Goal: Task Accomplishment & Management: Manage account settings

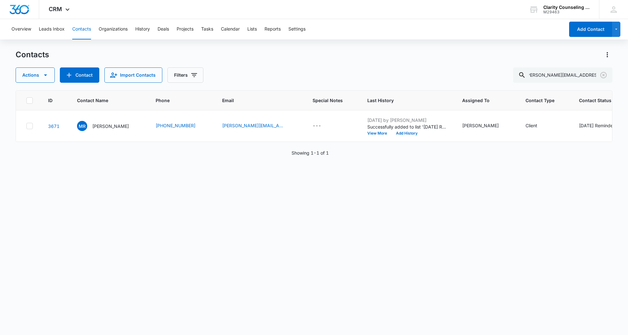
scroll to position [0, 21]
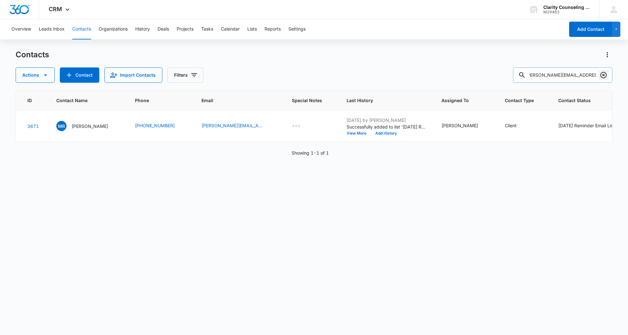
click at [604, 77] on icon "Clear" at bounding box center [603, 75] width 8 height 8
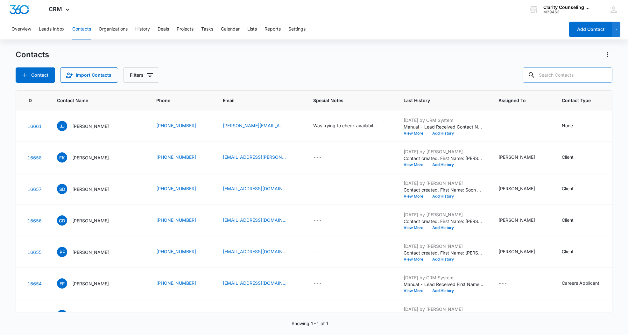
click at [604, 76] on div at bounding box center [603, 74] width 10 height 15
paste input "madalynedwards@me.com"
type input "madalynedwards@me.com"
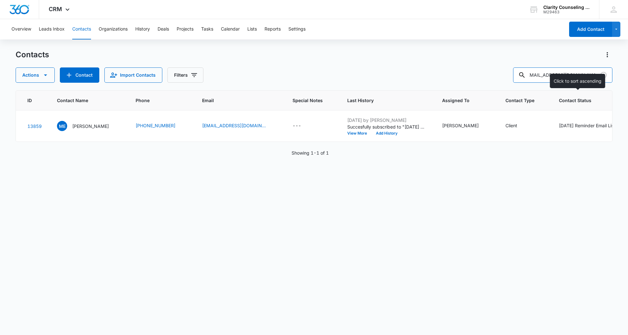
scroll to position [0, 0]
click at [602, 76] on icon "Clear" at bounding box center [603, 75] width 8 height 8
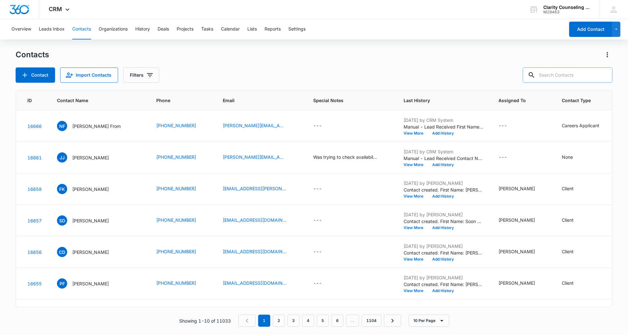
paste input "jillbowkerrr@gmail.com"
type input "jillbowkerrr@gmail.com"
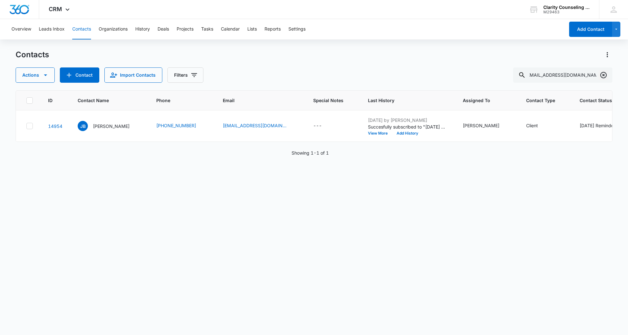
click at [604, 77] on icon "Clear" at bounding box center [603, 75] width 8 height 8
click at [604, 77] on div at bounding box center [603, 74] width 10 height 15
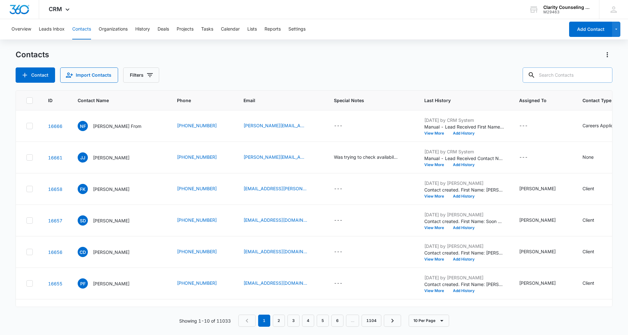
paste input "kaleywelsh129@gmail.com"
type input "kaleywelsh129@gmail.com"
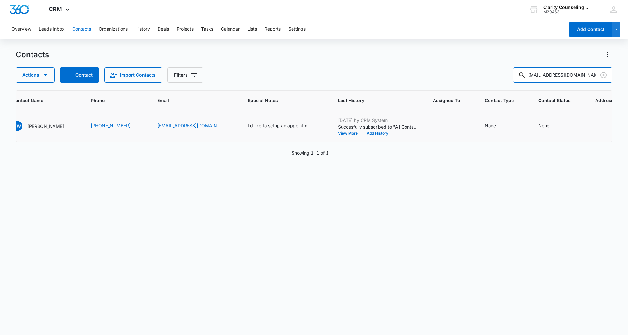
scroll to position [0, 65]
click at [538, 124] on div "None" at bounding box center [543, 125] width 11 height 7
click at [540, 85] on div "Contact Status" at bounding box center [518, 85] width 45 height 14
click at [536, 129] on p "[DATE] Reminder Email List" at bounding box center [529, 129] width 42 height 13
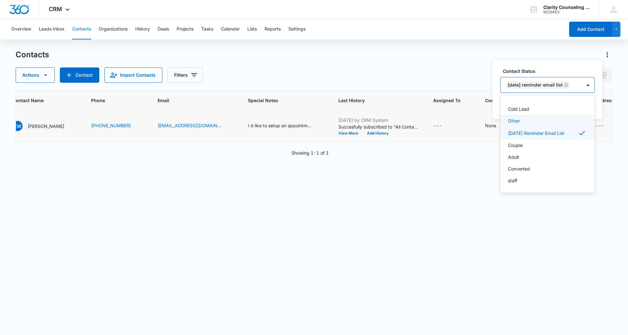
scroll to position [93, 0]
drag, startPoint x: 589, startPoint y: 84, endPoint x: 591, endPoint y: 88, distance: 4.6
click at [589, 84] on div at bounding box center [588, 85] width 10 height 10
click at [591, 102] on button "Save" at bounding box center [585, 105] width 19 height 12
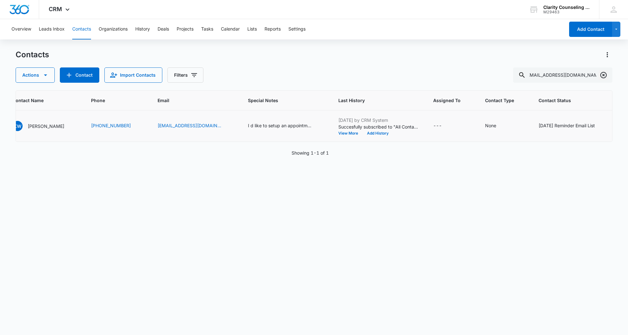
click at [602, 73] on icon "Clear" at bounding box center [603, 75] width 8 height 8
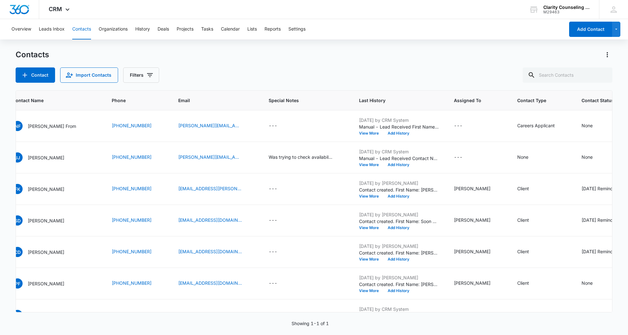
click at [602, 73] on div at bounding box center [603, 74] width 10 height 15
paste input "aumankemper2@gmail.com"
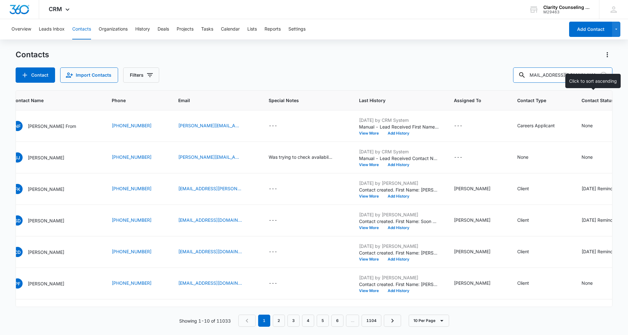
type input "aumankemper2@gmail.com"
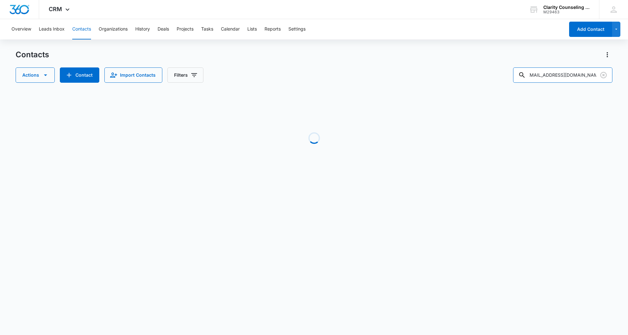
scroll to position [0, 0]
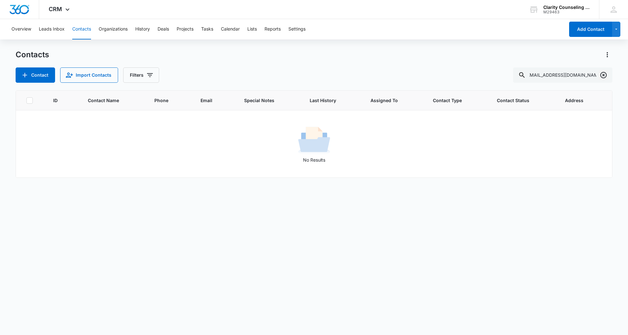
click at [602, 75] on icon "Clear" at bounding box center [603, 75] width 8 height 8
click at [602, 75] on div at bounding box center [603, 74] width 10 height 15
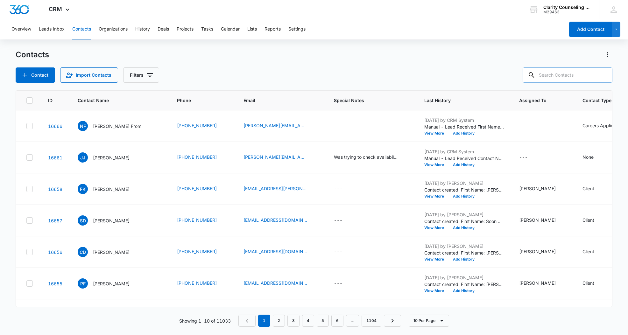
paste input "colinmcmanus93@gmail.com"
type input "colinmcmanus93@gmail.com"
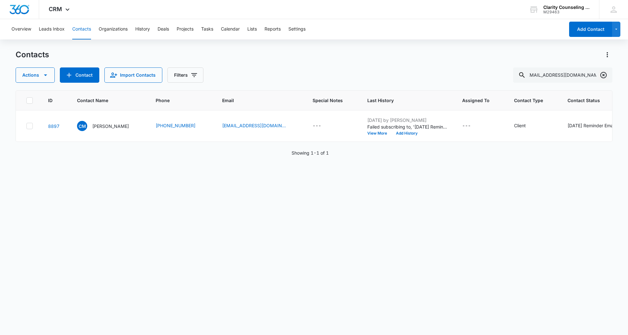
click at [600, 74] on icon "Clear" at bounding box center [603, 75] width 6 height 6
click at [600, 74] on div at bounding box center [603, 74] width 10 height 15
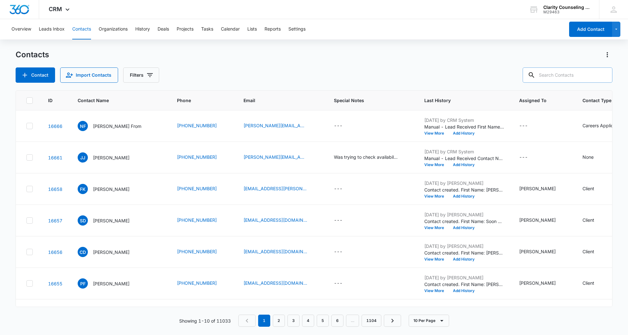
paste input "baloo.patel98@gmail.com"
type input "baloo.patel98@gmail.com"
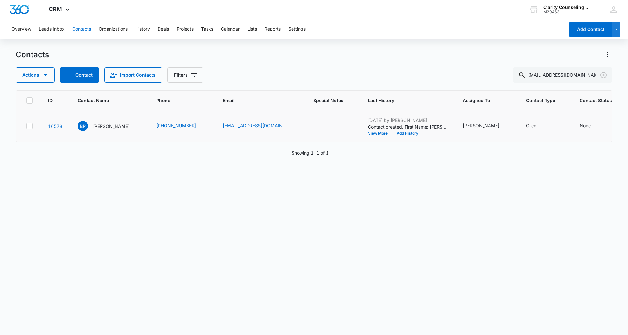
click at [572, 124] on td "None" at bounding box center [600, 125] width 57 height 31
click at [579, 124] on div "None" at bounding box center [584, 125] width 11 height 7
click at [554, 89] on div at bounding box center [549, 85] width 31 height 8
click at [560, 162] on p "[DATE] Reminder Email List" at bounding box center [557, 163] width 42 height 13
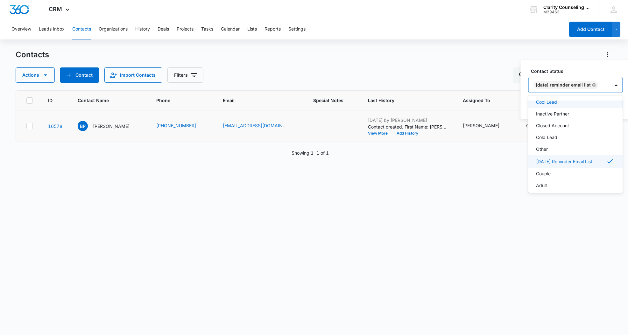
click at [610, 87] on div "[DATE] Reminder Email List" at bounding box center [568, 84] width 81 height 15
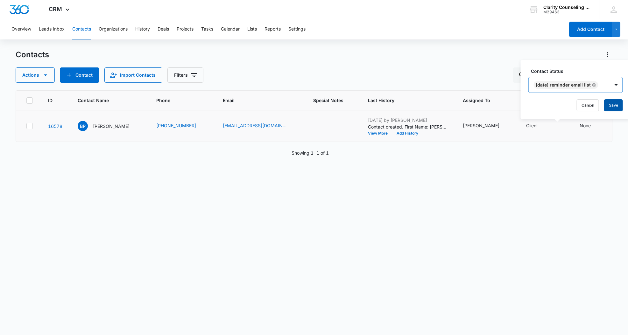
click at [613, 107] on button "Save" at bounding box center [613, 105] width 19 height 12
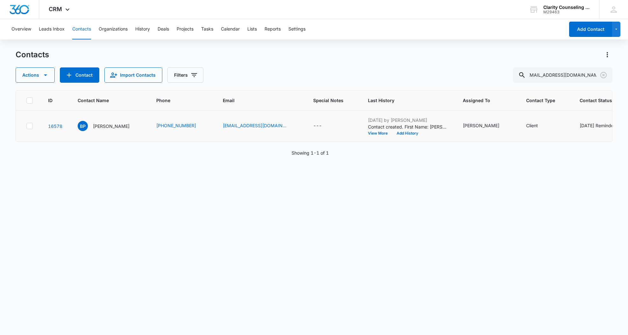
click at [603, 76] on icon "Clear" at bounding box center [603, 75] width 6 height 6
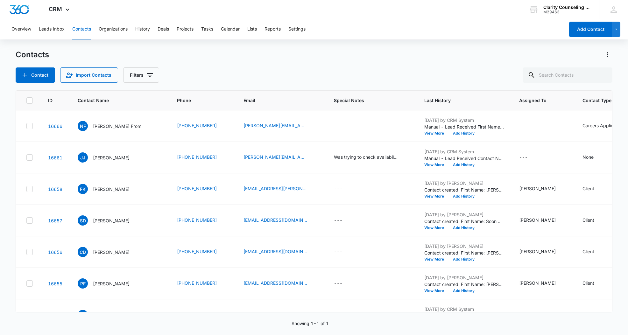
click at [603, 76] on div at bounding box center [603, 74] width 10 height 15
paste input "tabethaklein@gmail.com"
type input "tabethaklein@gmail.com"
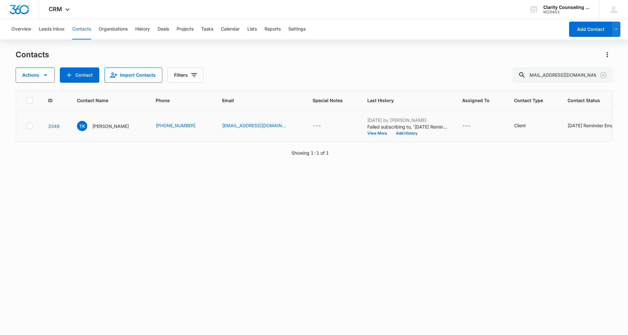
click at [567, 126] on div "[DATE] Reminder Email List" at bounding box center [595, 125] width 56 height 7
drag, startPoint x: 503, startPoint y: 121, endPoint x: 509, endPoint y: 127, distance: 8.5
click at [503, 121] on icon "Remove Saturday Reminder Email List" at bounding box center [502, 121] width 4 height 5
click at [523, 140] on button "Save" at bounding box center [521, 141] width 19 height 12
click at [603, 76] on icon "Clear" at bounding box center [603, 75] width 6 height 6
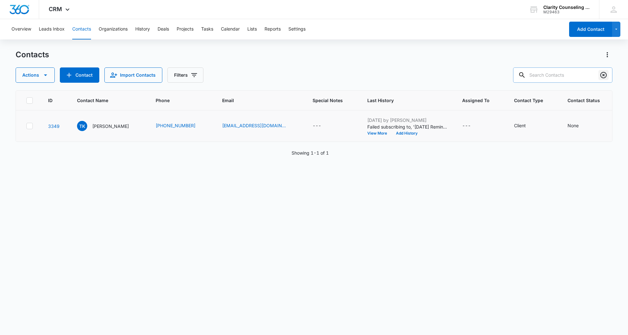
click at [603, 76] on div at bounding box center [603, 74] width 10 height 15
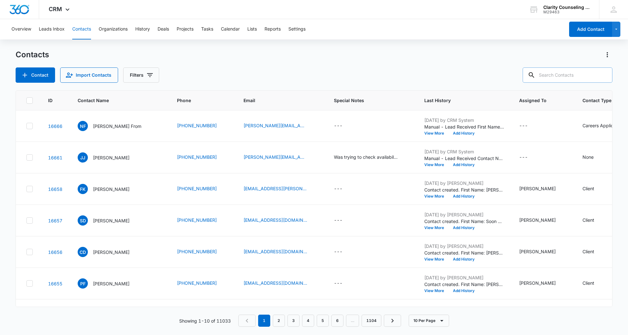
paste input "polancosergio1998@gmail.com"
type input "polancosergio1998@gmail.com"
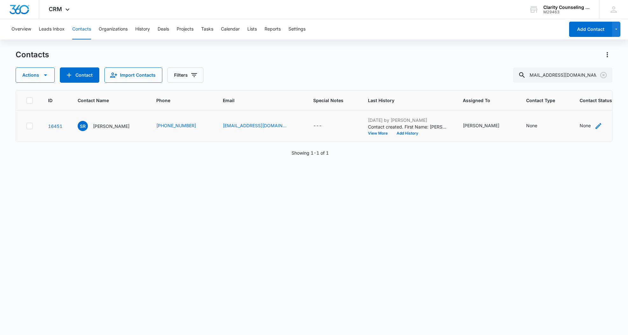
click at [587, 127] on div "None" at bounding box center [584, 125] width 11 height 7
click at [555, 120] on div "Contact Status" at bounding box center [532, 121] width 45 height 14
click at [551, 195] on p "[DATE] Reminder Email List" at bounding box center [539, 200] width 42 height 13
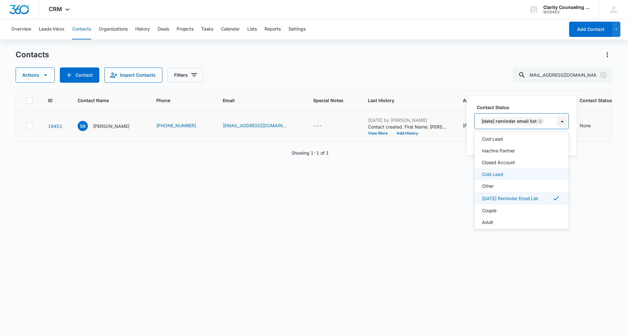
click at [558, 122] on div at bounding box center [562, 121] width 10 height 10
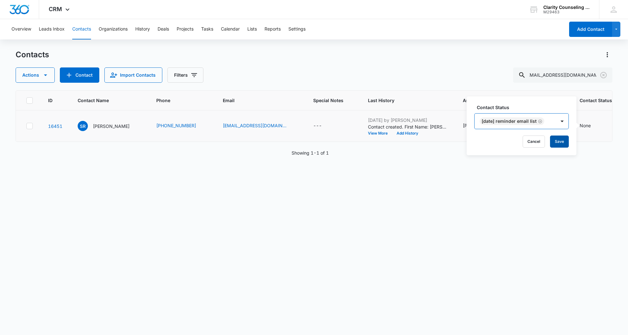
click at [559, 139] on button "Save" at bounding box center [559, 142] width 19 height 12
click at [605, 74] on icon "Clear" at bounding box center [603, 75] width 8 height 8
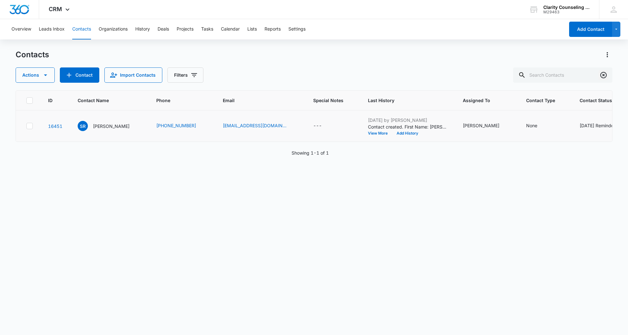
click at [605, 74] on div at bounding box center [603, 74] width 10 height 15
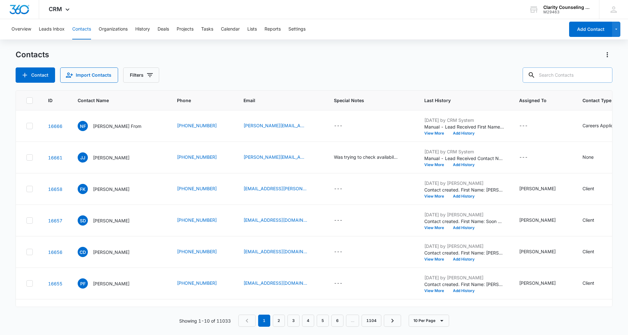
paste input "mitchflood1@gmail.com"
type input "mitchflood1@gmail.com"
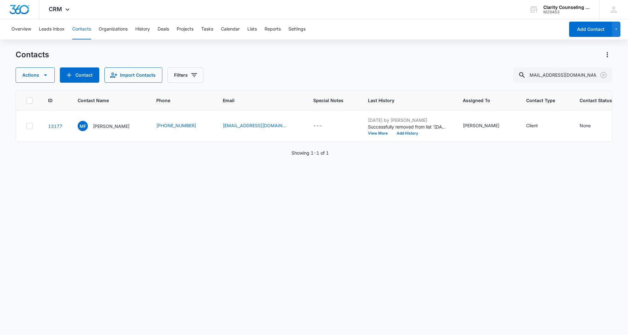
click at [605, 74] on icon "Clear" at bounding box center [603, 75] width 8 height 8
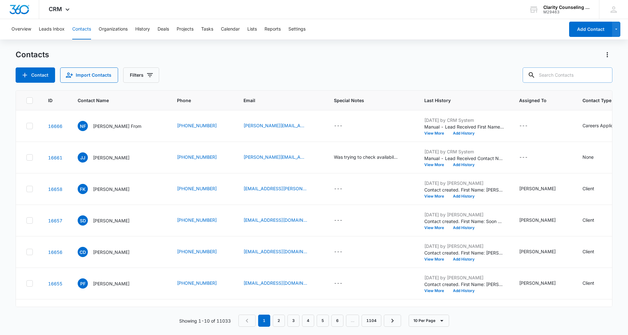
paste input "[EMAIL_ADDRESS][DOMAIN_NAME]"
type input "[EMAIL_ADDRESS][DOMAIN_NAME]"
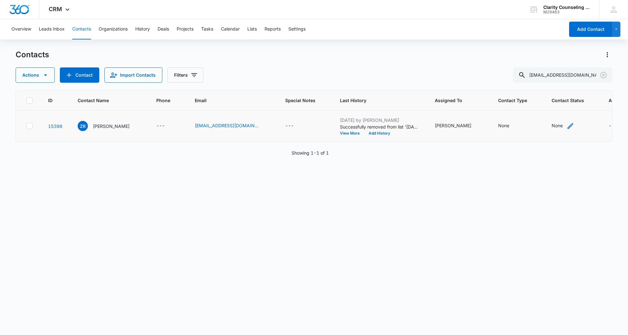
click at [551, 124] on div "None" at bounding box center [556, 125] width 11 height 7
click at [561, 85] on div "Contact Status" at bounding box center [552, 85] width 31 height 7
click at [558, 126] on p "[DATE] Reminder Email List" at bounding box center [560, 129] width 42 height 13
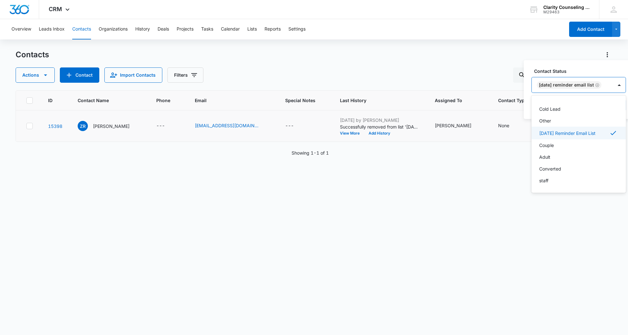
scroll to position [93, 0]
drag, startPoint x: 611, startPoint y: 83, endPoint x: 612, endPoint y: 87, distance: 4.4
click at [611, 83] on div "[DATE] Reminder Email List" at bounding box center [572, 84] width 81 height 15
click at [618, 101] on button "Save" at bounding box center [616, 105] width 19 height 12
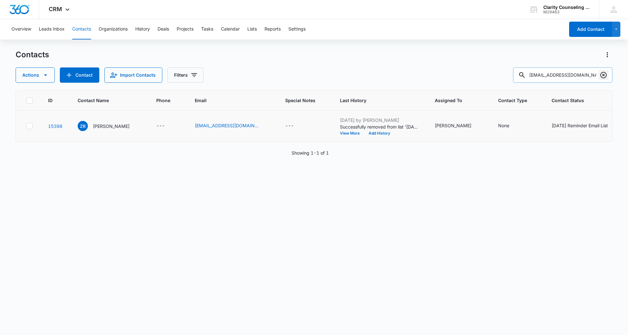
click at [605, 75] on icon "Clear" at bounding box center [603, 75] width 8 height 8
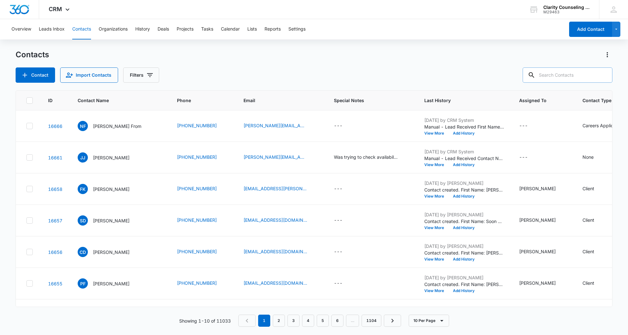
paste input "[EMAIL_ADDRESS][DOMAIN_NAME]"
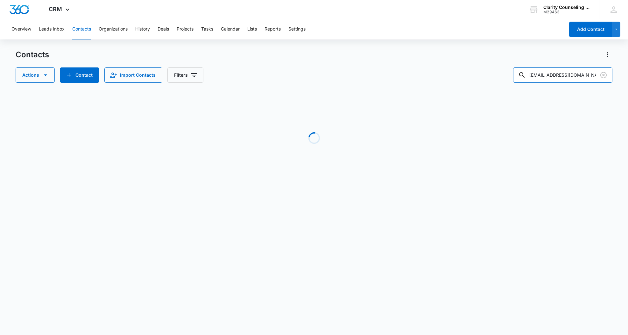
type input "[EMAIL_ADDRESS][DOMAIN_NAME]"
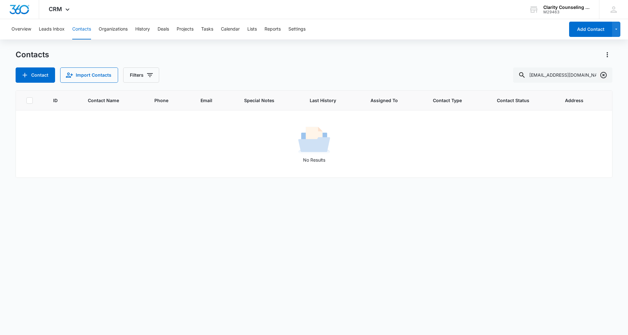
click at [600, 78] on icon "Clear" at bounding box center [603, 75] width 8 height 8
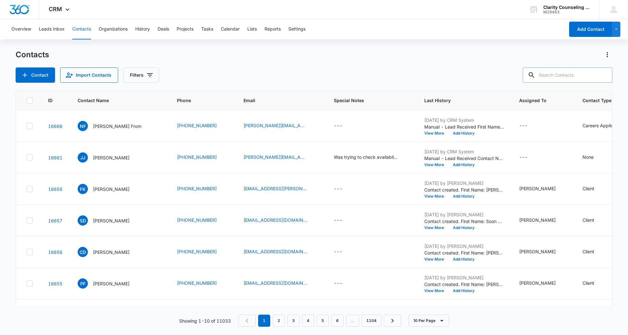
paste input "[EMAIL_ADDRESS][DOMAIN_NAME]"
type input "[EMAIL_ADDRESS][DOMAIN_NAME]"
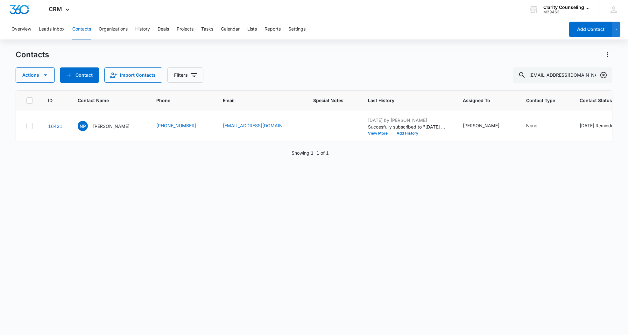
click at [602, 75] on icon "Clear" at bounding box center [603, 75] width 8 height 8
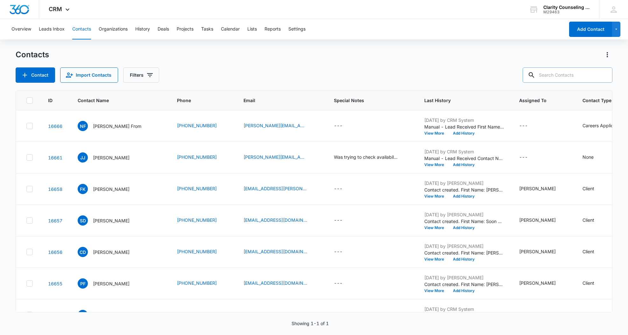
drag, startPoint x: 602, startPoint y: 75, endPoint x: 578, endPoint y: 76, distance: 24.2
click at [602, 75] on div at bounding box center [603, 74] width 10 height 15
paste input "[EMAIL_ADDRESS][DOMAIN_NAME]"
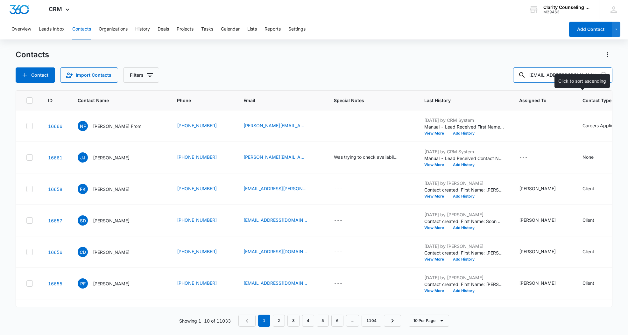
type input "[EMAIL_ADDRESS][DOMAIN_NAME]"
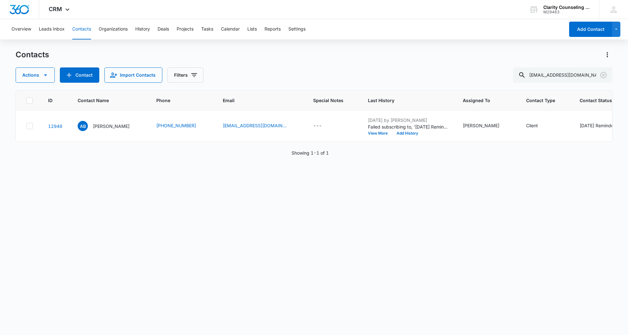
click at [603, 74] on icon "Clear" at bounding box center [603, 75] width 6 height 6
click at [603, 74] on div at bounding box center [603, 74] width 10 height 15
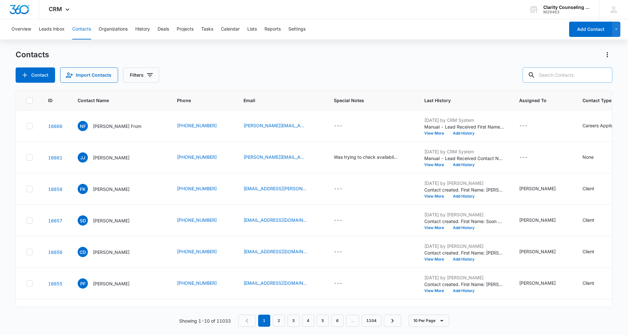
paste input "[EMAIL_ADDRESS][DOMAIN_NAME]"
type input "[EMAIL_ADDRESS][DOMAIN_NAME]"
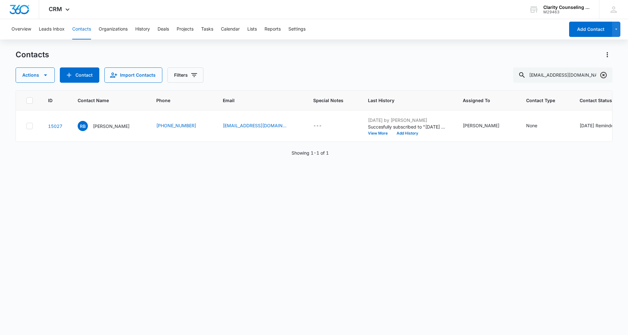
click at [601, 74] on icon "Clear" at bounding box center [603, 75] width 8 height 8
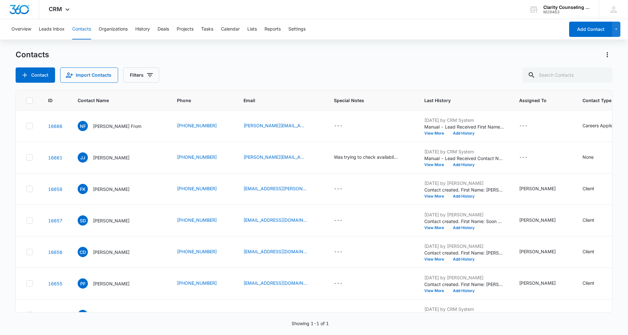
click at [601, 74] on div at bounding box center [603, 74] width 10 height 15
paste input "[PERSON_NAME][EMAIL_ADDRESS][PERSON_NAME][DOMAIN_NAME]"
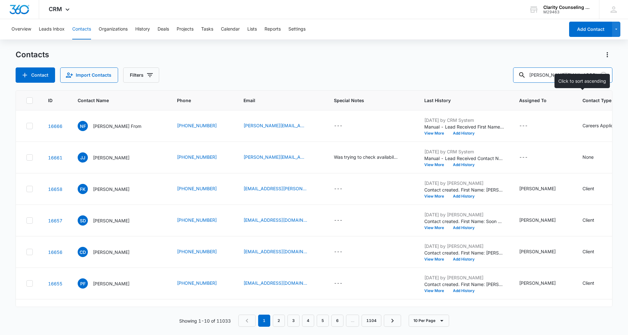
type input "[PERSON_NAME][EMAIL_ADDRESS][PERSON_NAME][DOMAIN_NAME]"
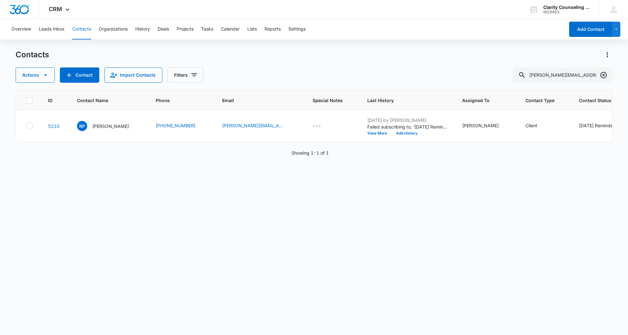
click at [601, 75] on icon "Clear" at bounding box center [603, 75] width 8 height 8
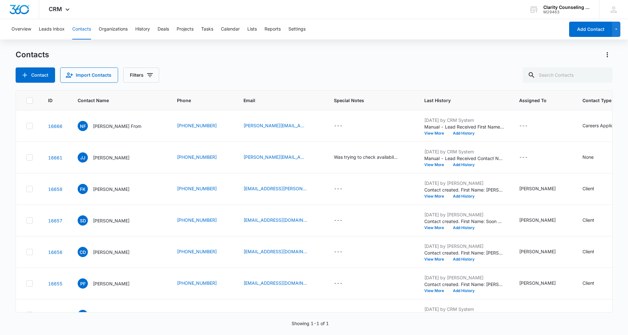
click at [601, 75] on div at bounding box center [603, 74] width 10 height 15
paste input "[EMAIL_ADDRESS][DOMAIN_NAME]"
type input "[EMAIL_ADDRESS][DOMAIN_NAME]"
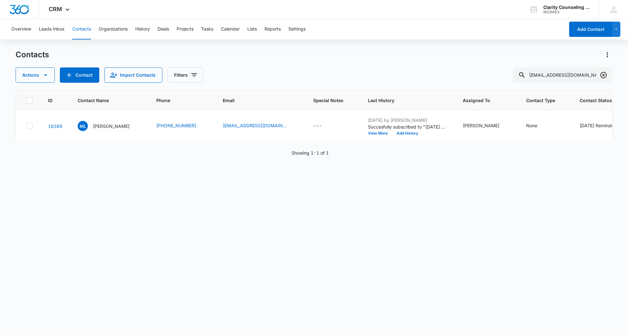
click at [603, 78] on icon "Clear" at bounding box center [603, 75] width 6 height 6
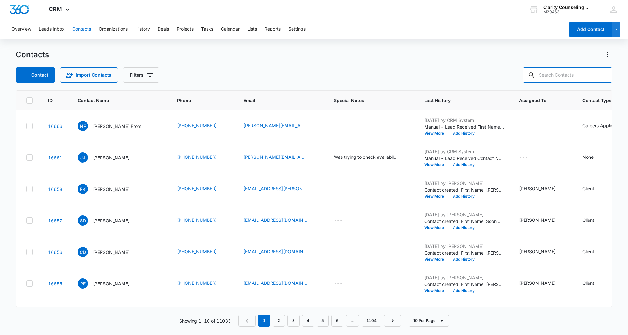
scroll to position [0, 0]
paste input "[PERSON_NAME][EMAIL_ADDRESS][DOMAIN_NAME]"
type input "[PERSON_NAME][EMAIL_ADDRESS][DOMAIN_NAME]"
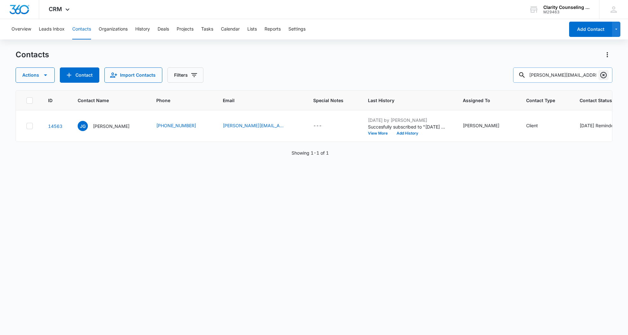
click at [600, 74] on icon "Clear" at bounding box center [603, 75] width 6 height 6
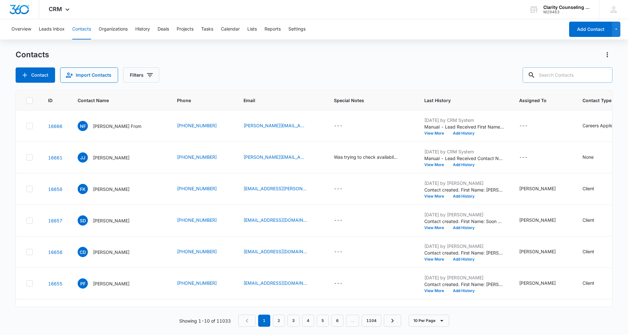
paste input "[PERSON_NAME][EMAIL_ADDRESS][PERSON_NAME][DOMAIN_NAME]"
type input "[PERSON_NAME][EMAIL_ADDRESS][PERSON_NAME][DOMAIN_NAME]"
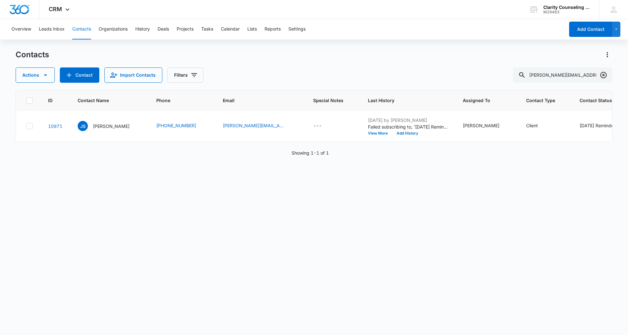
click at [601, 76] on icon "Clear" at bounding box center [603, 75] width 8 height 8
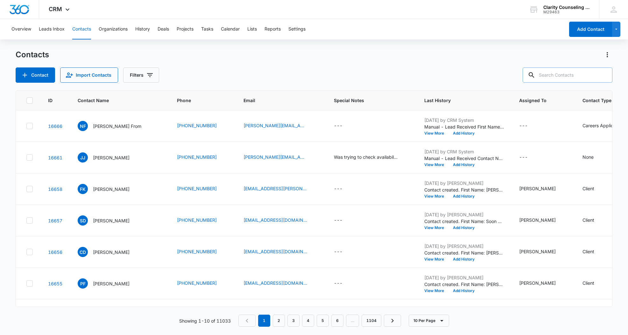
paste input "[EMAIL_ADDRESS][DOMAIN_NAME]"
type input "[EMAIL_ADDRESS][DOMAIN_NAME]"
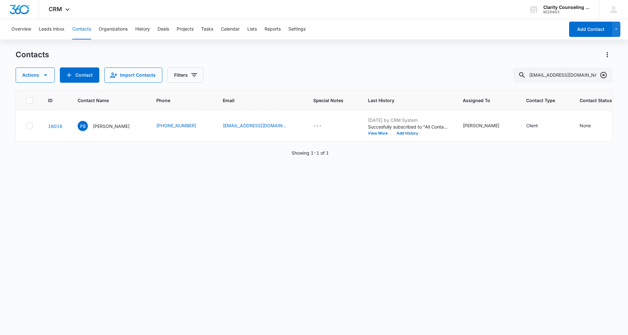
click at [602, 74] on icon "Clear" at bounding box center [603, 75] width 8 height 8
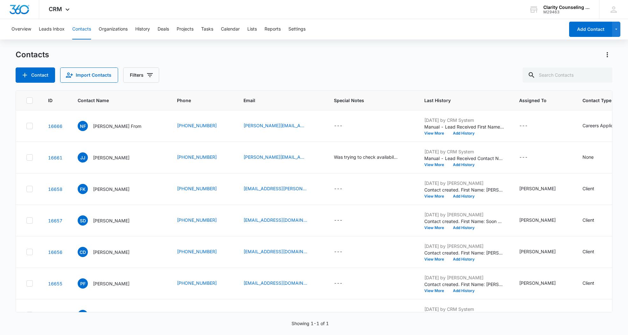
click at [602, 74] on div at bounding box center [603, 74] width 10 height 15
paste input "[EMAIL_ADDRESS][DOMAIN_NAME]"
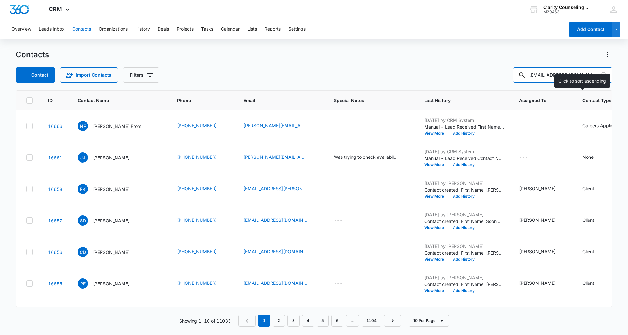
type input "[EMAIL_ADDRESS][DOMAIN_NAME]"
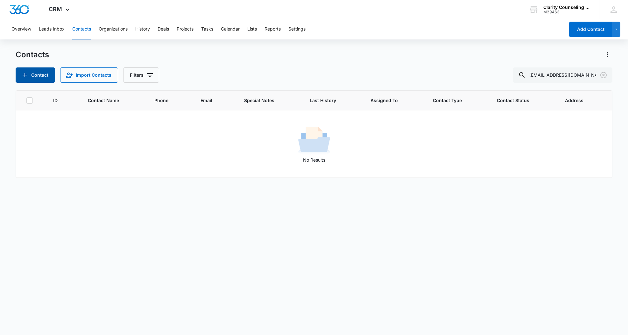
click at [51, 78] on button "Contact" at bounding box center [35, 74] width 39 height 15
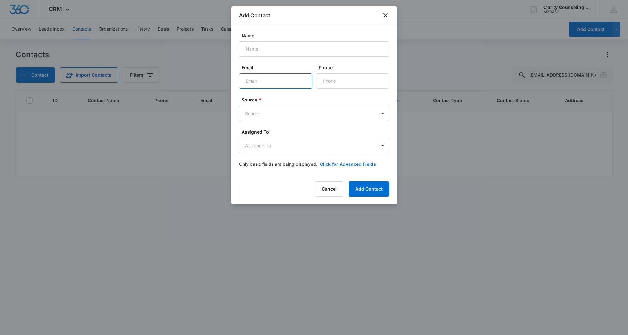
paste input "[EMAIL_ADDRESS][DOMAIN_NAME]"
type input "[EMAIL_ADDRESS][DOMAIN_NAME]"
type input "[PERSON_NAME]"
paste input "[PHONE_NUMBER]"
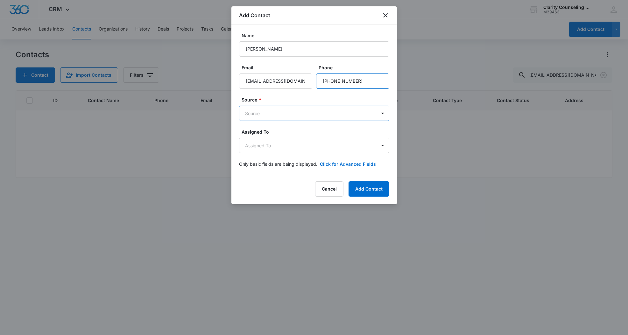
type input "[PHONE_NUMBER]"
click at [310, 114] on body "CRM Apps Reputation Websites Forms CRM Email Social Content Ads Intelligence Fi…" at bounding box center [314, 167] width 628 height 335
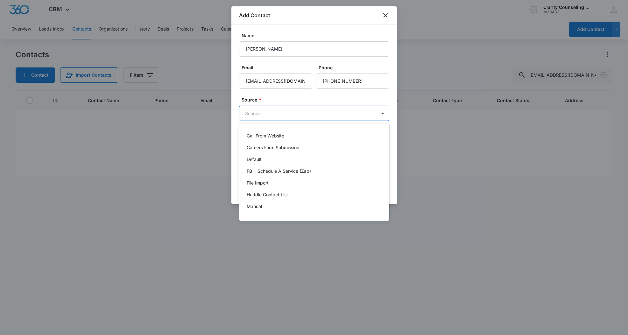
scroll to position [80, 0]
drag, startPoint x: 268, startPoint y: 174, endPoint x: 268, endPoint y: 168, distance: 6.7
click at [268, 174] on div "Other" at bounding box center [314, 173] width 134 height 7
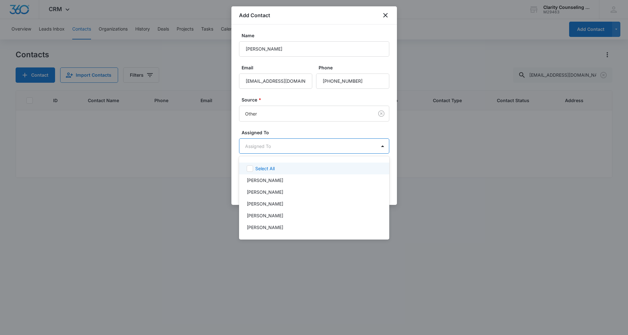
click at [271, 145] on body "CRM Apps Reputation Websites Forms CRM Email Social Content Ads Intelligence Fi…" at bounding box center [314, 167] width 628 height 335
drag, startPoint x: 271, startPoint y: 213, endPoint x: 274, endPoint y: 205, distance: 7.9
click at [272, 211] on div "[PERSON_NAME]" at bounding box center [314, 216] width 150 height 12
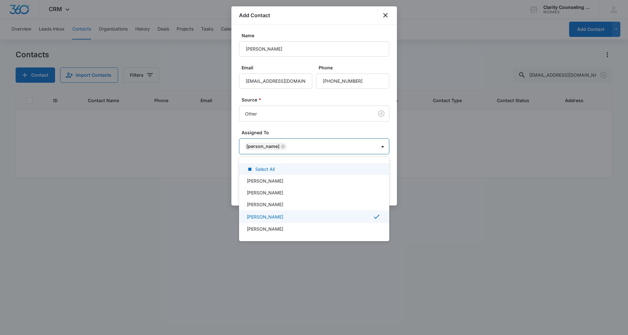
click at [293, 109] on div at bounding box center [314, 167] width 628 height 335
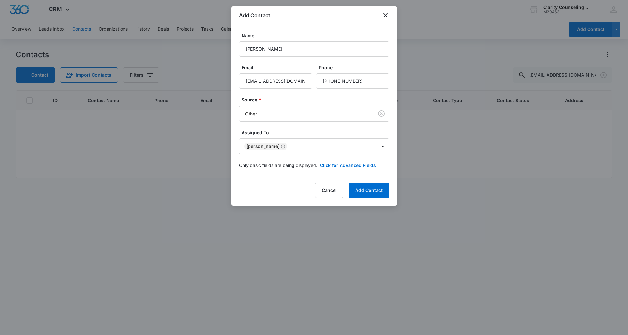
drag, startPoint x: 367, startPoint y: 190, endPoint x: 231, endPoint y: 219, distance: 139.9
click at [367, 190] on button "Add Contact" at bounding box center [368, 190] width 41 height 15
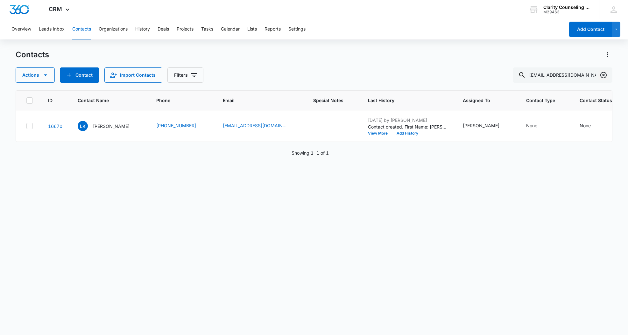
click at [603, 75] on icon "Clear" at bounding box center [603, 75] width 6 height 6
drag, startPoint x: 603, startPoint y: 75, endPoint x: 568, endPoint y: 74, distance: 34.1
click at [603, 75] on div at bounding box center [603, 74] width 10 height 15
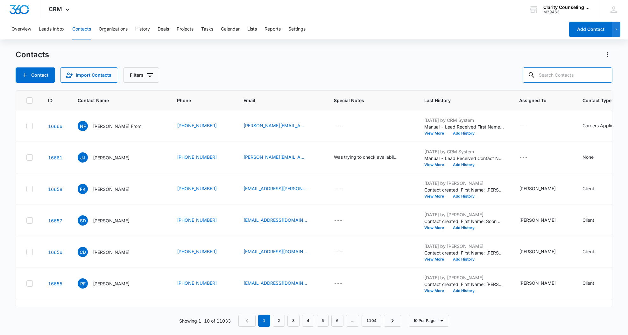
paste input "[EMAIL_ADDRESS][DOMAIN_NAME]"
type input "[EMAIL_ADDRESS][DOMAIN_NAME]"
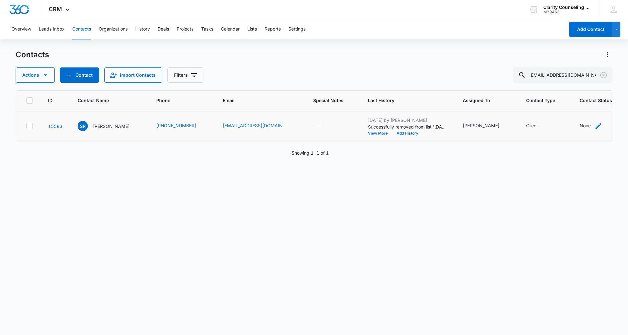
click at [579, 126] on div "None" at bounding box center [584, 125] width 11 height 7
click at [571, 84] on div "Contact Status" at bounding box center [561, 85] width 31 height 7
drag, startPoint x: 574, startPoint y: 133, endPoint x: 592, endPoint y: 102, distance: 35.5
click at [574, 132] on p "[DATE] Reminder Email List" at bounding box center [568, 129] width 42 height 13
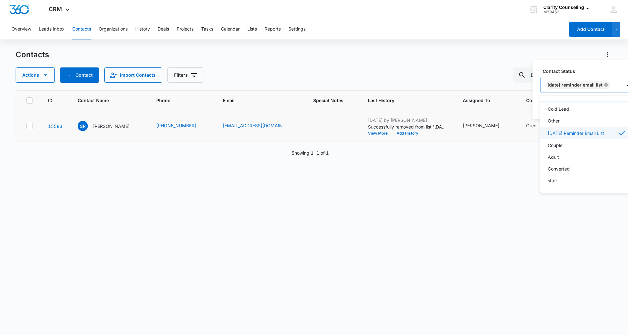
click at [621, 85] on div "[DATE] Reminder Email List" at bounding box center [580, 84] width 81 height 15
click at [624, 102] on button "Save" at bounding box center [625, 105] width 19 height 12
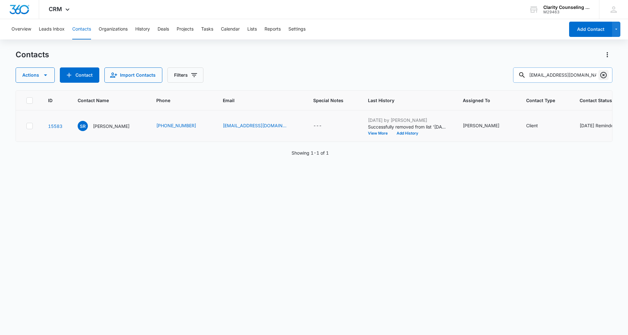
click at [601, 77] on icon "Clear" at bounding box center [603, 75] width 6 height 6
click at [601, 77] on div at bounding box center [603, 74] width 10 height 15
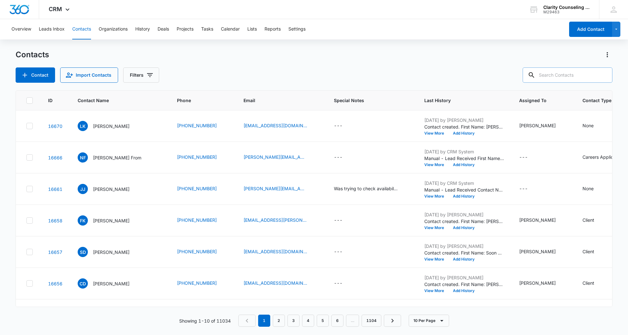
paste input "[EMAIL_ADDRESS][DOMAIN_NAME]"
type input "[EMAIL_ADDRESS][DOMAIN_NAME]"
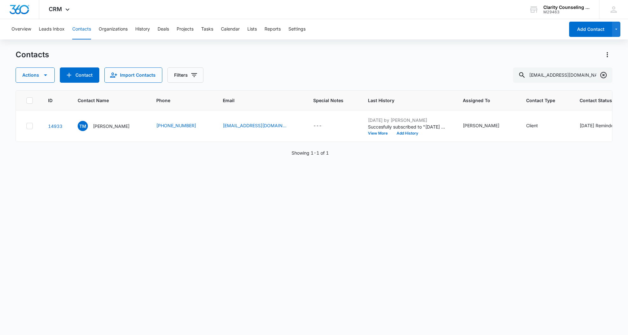
click at [602, 76] on icon "Clear" at bounding box center [603, 75] width 6 height 6
click at [602, 76] on div at bounding box center [603, 74] width 10 height 15
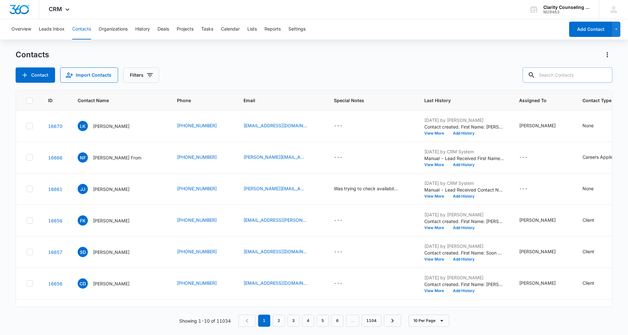
paste input "[EMAIL_ADDRESS][DOMAIN_NAME]"
type input "[EMAIL_ADDRESS][DOMAIN_NAME]"
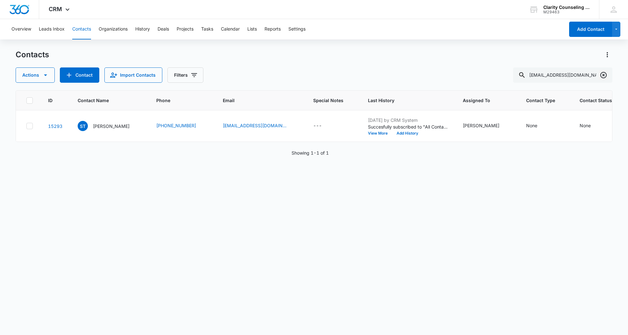
click at [605, 74] on icon "Clear" at bounding box center [603, 75] width 8 height 8
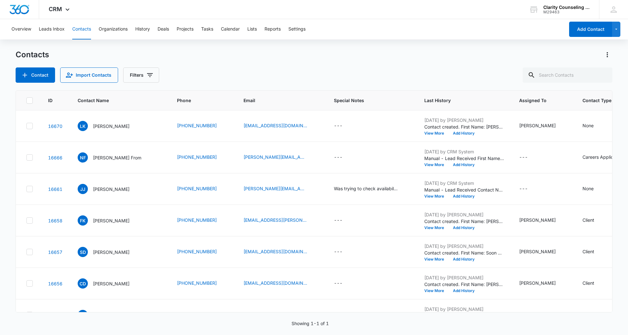
click at [605, 74] on div at bounding box center [603, 74] width 10 height 15
paste input "[EMAIL_ADDRESS][DOMAIN_NAME]"
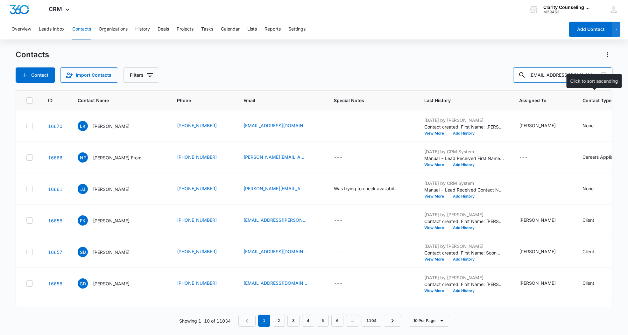
type input "[EMAIL_ADDRESS][DOMAIN_NAME]"
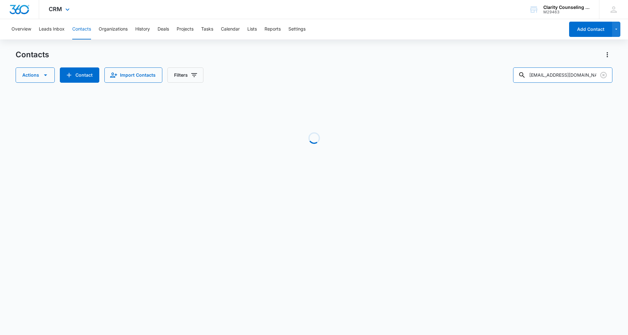
scroll to position [0, 0]
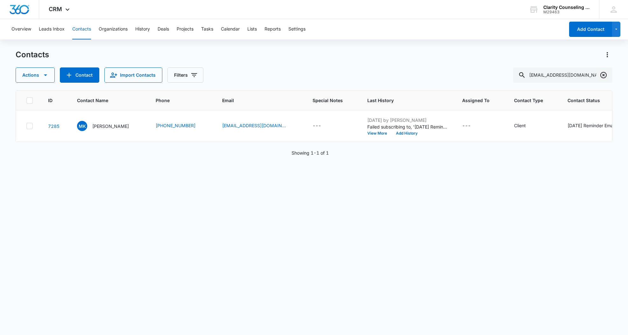
click at [599, 73] on icon "Clear" at bounding box center [603, 75] width 8 height 8
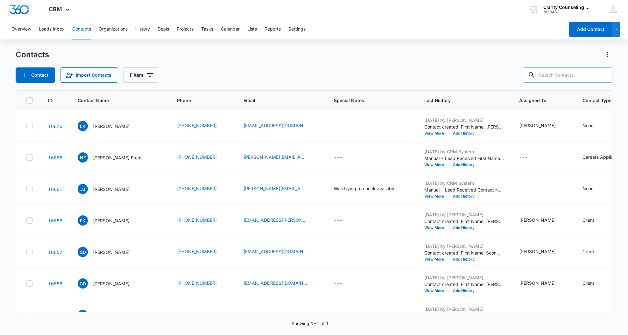
drag, startPoint x: 599, startPoint y: 73, endPoint x: 589, endPoint y: 77, distance: 11.1
click at [599, 73] on div at bounding box center [603, 74] width 10 height 15
paste input "[EMAIL_ADDRESS][DOMAIN_NAME]"
type input "[EMAIL_ADDRESS][DOMAIN_NAME]"
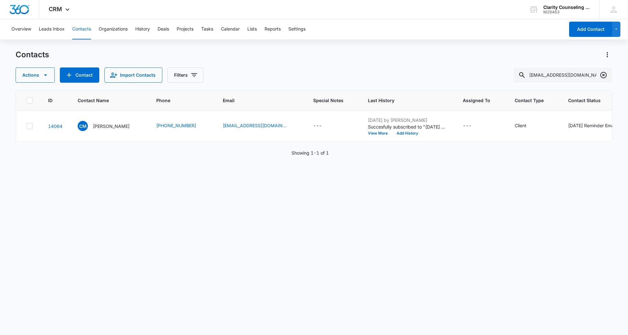
click at [602, 73] on icon "Clear" at bounding box center [603, 75] width 6 height 6
click at [602, 73] on div at bounding box center [603, 74] width 10 height 15
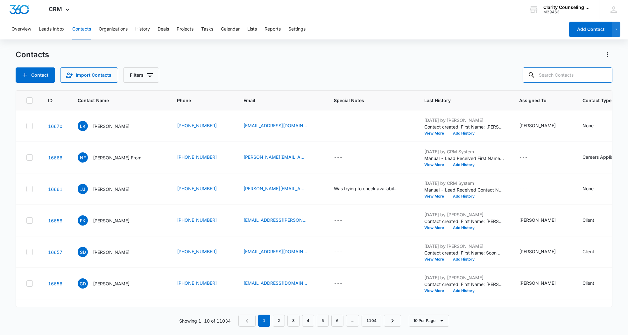
paste input "[EMAIL_ADDRESS][DOMAIN_NAME]"
type input "[EMAIL_ADDRESS][DOMAIN_NAME]"
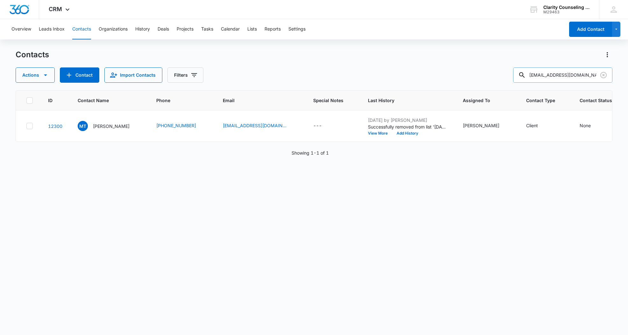
click at [604, 78] on icon "Clear" at bounding box center [603, 75] width 6 height 6
click at [604, 78] on div at bounding box center [603, 74] width 10 height 15
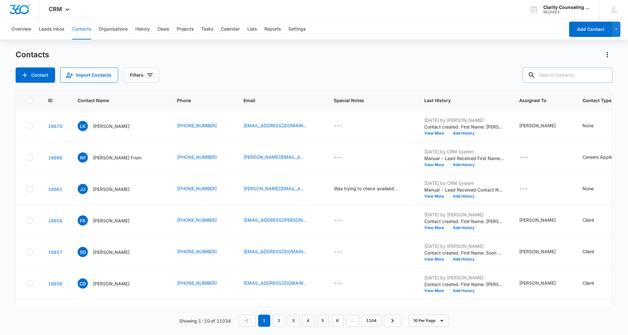
paste input "[EMAIL_ADDRESS][DOMAIN_NAME]"
type input "[EMAIL_ADDRESS][DOMAIN_NAME]"
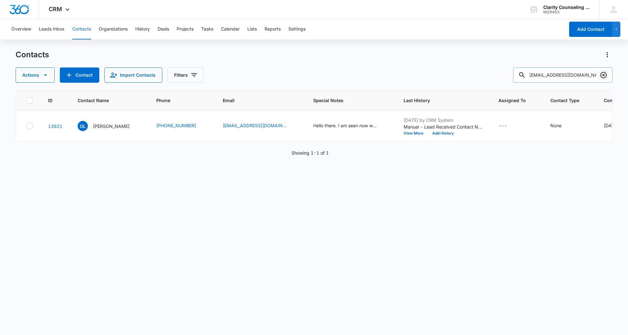
click at [603, 75] on icon "Clear" at bounding box center [603, 75] width 6 height 6
click at [603, 75] on div at bounding box center [603, 74] width 10 height 15
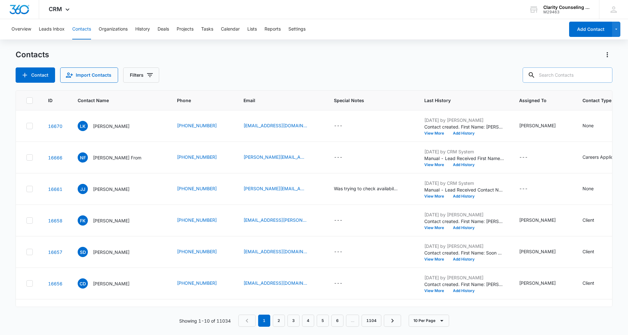
paste input "[EMAIL_ADDRESS][DOMAIN_NAME]"
type input "[EMAIL_ADDRESS][DOMAIN_NAME]"
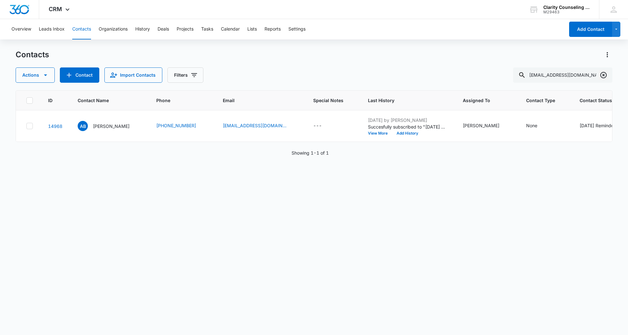
click at [606, 73] on icon "Clear" at bounding box center [603, 75] width 6 height 6
click at [606, 73] on div at bounding box center [603, 74] width 10 height 15
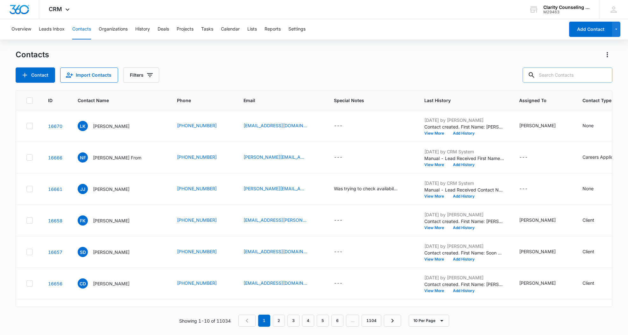
paste input "[EMAIL_ADDRESS][DOMAIN_NAME]"
type input "[EMAIL_ADDRESS][DOMAIN_NAME]"
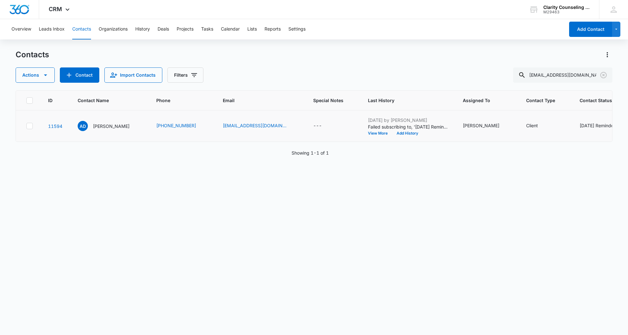
click at [585, 127] on div "[DATE] Reminder Email List" at bounding box center [607, 125] width 56 height 7
click at [509, 122] on icon "Remove Saturday Reminder Email List" at bounding box center [508, 121] width 4 height 4
click at [526, 140] on button "Save" at bounding box center [527, 141] width 19 height 12
click at [601, 75] on icon "Clear" at bounding box center [603, 75] width 8 height 8
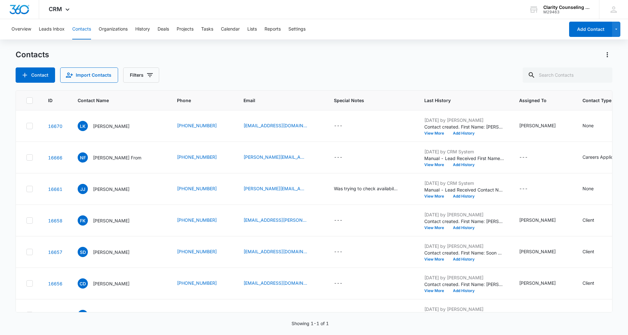
click at [601, 75] on div at bounding box center [603, 74] width 10 height 15
paste input "[EMAIL_ADDRESS][DOMAIN_NAME]"
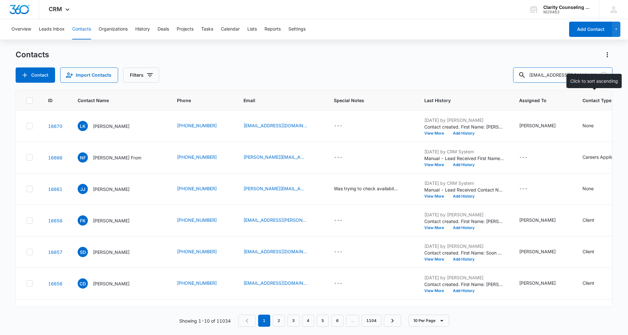
type input "[EMAIL_ADDRESS][DOMAIN_NAME]"
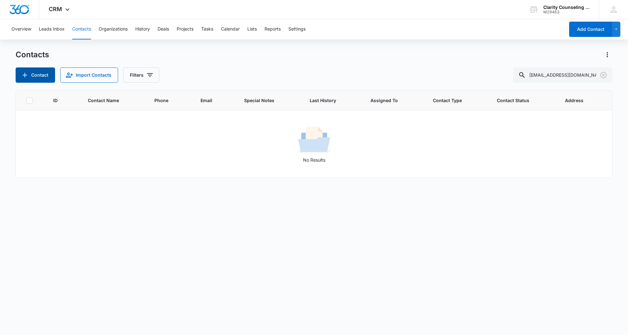
click at [31, 74] on button "Contact" at bounding box center [35, 74] width 39 height 15
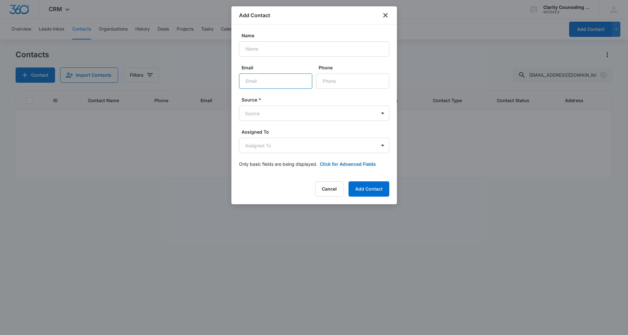
paste input "[EMAIL_ADDRESS][DOMAIN_NAME]"
type input "[EMAIL_ADDRESS][DOMAIN_NAME]"
paste input "[PERSON_NAME]"
type input "[PERSON_NAME]"
paste input "[PHONE_NUMBER]"
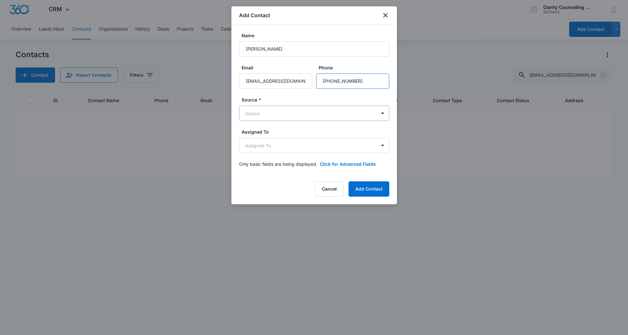
type input "[PHONE_NUMBER]"
click at [302, 116] on body "CRM Apps Reputation Websites Forms CRM Email Social Content Ads Intelligence Fi…" at bounding box center [314, 167] width 628 height 335
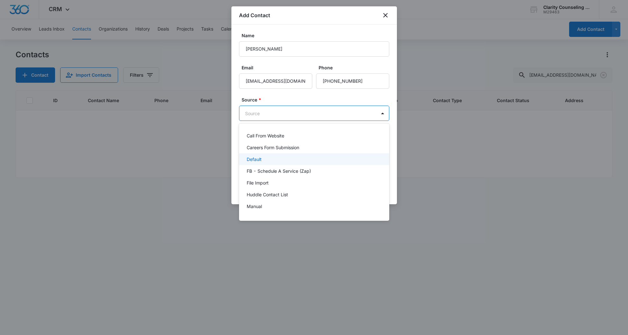
scroll to position [80, 0]
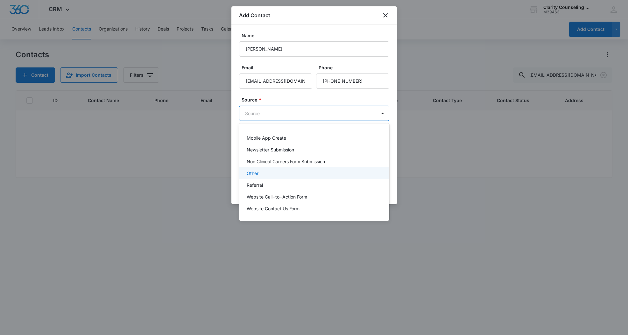
click at [255, 175] on p "Other" at bounding box center [253, 173] width 12 height 7
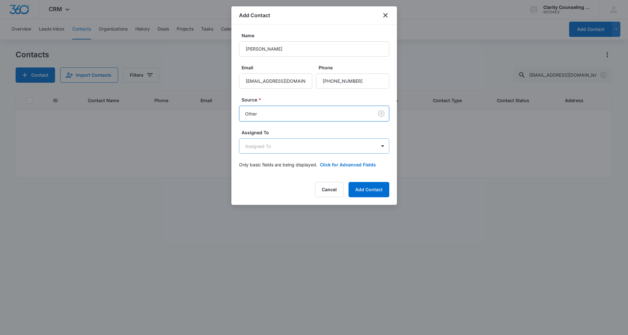
click at [265, 147] on body "CRM Apps Reputation Websites Forms CRM Email Social Content Ads Intelligence Fi…" at bounding box center [314, 167] width 628 height 335
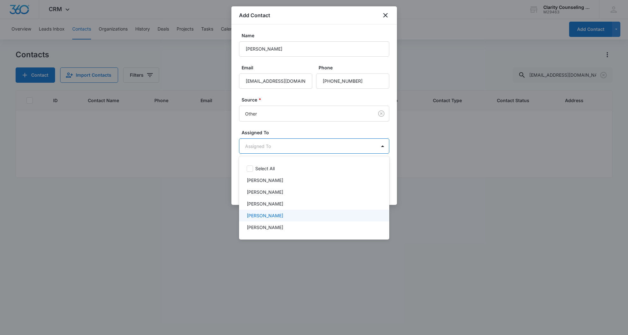
click at [275, 219] on p "[PERSON_NAME]" at bounding box center [265, 215] width 37 height 7
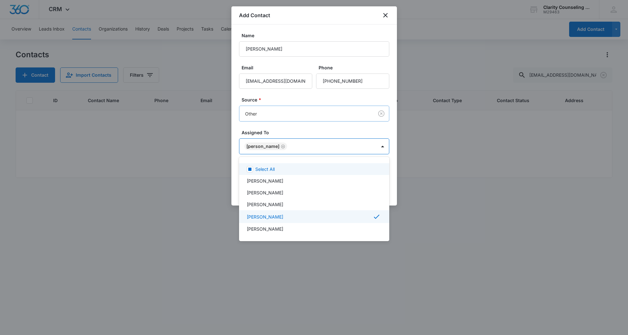
click at [301, 107] on div at bounding box center [314, 167] width 628 height 335
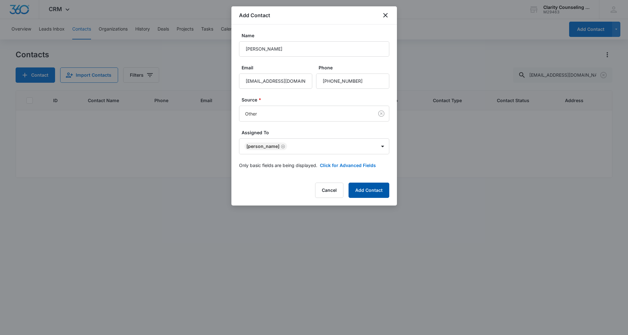
click at [367, 195] on button "Add Contact" at bounding box center [368, 190] width 41 height 15
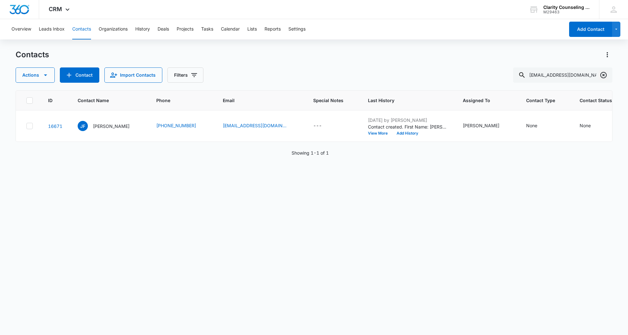
click at [605, 74] on icon "Clear" at bounding box center [603, 75] width 6 height 6
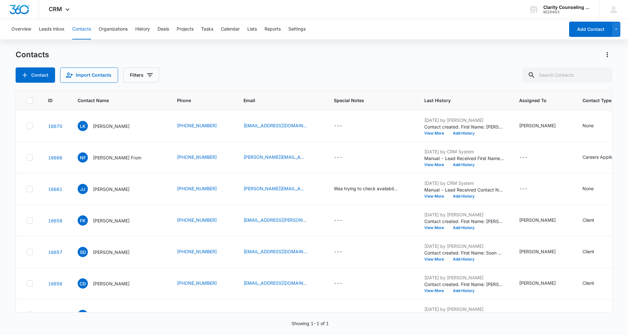
click at [605, 74] on div at bounding box center [603, 74] width 10 height 15
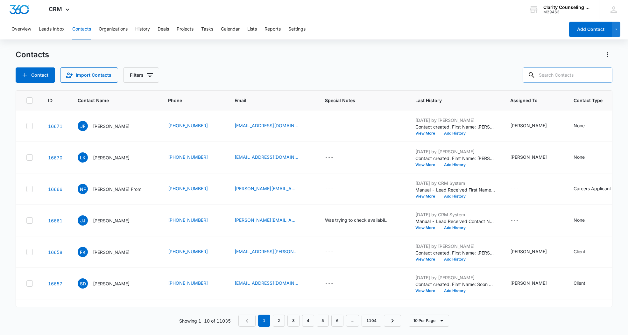
paste input "[EMAIL_ADDRESS][DOMAIN_NAME]"
type input "[EMAIL_ADDRESS][DOMAIN_NAME]"
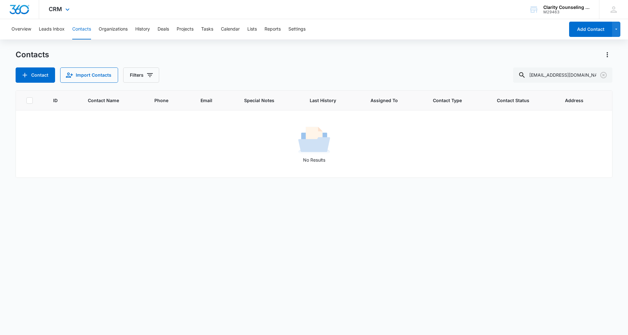
scroll to position [0, 0]
click at [575, 76] on input "[EMAIL_ADDRESS][DOMAIN_NAME]" at bounding box center [562, 74] width 99 height 15
drag, startPoint x: 592, startPoint y: 76, endPoint x: 464, endPoint y: 69, distance: 127.4
click at [464, 69] on div "Contact Import Contacts Filters [EMAIL_ADDRESS][DOMAIN_NAME]" at bounding box center [314, 74] width 596 height 15
click at [32, 79] on button "Contact" at bounding box center [35, 74] width 39 height 15
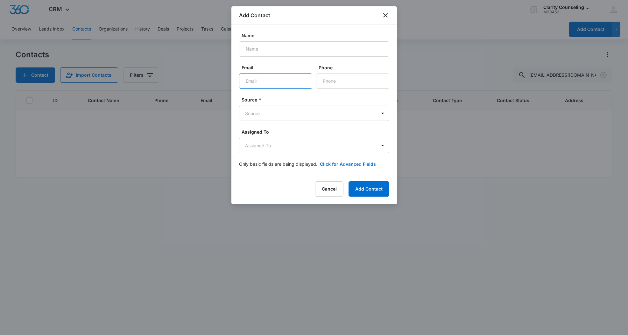
paste input "[EMAIL_ADDRESS][DOMAIN_NAME]"
type input "[EMAIL_ADDRESS][DOMAIN_NAME]"
paste input "[PERSON_NAME]"
type input "[PERSON_NAME]"
paste input "[PHONE_NUMBER]"
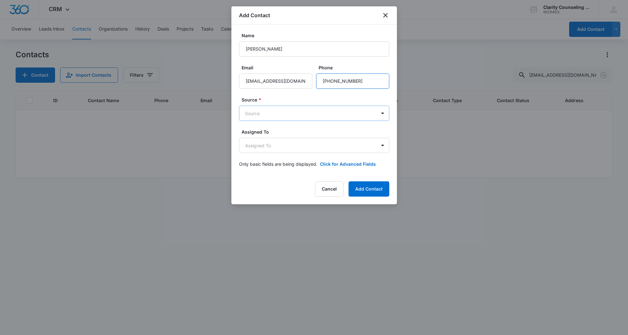
type input "[PHONE_NUMBER]"
click at [310, 107] on body "CRM Apps Reputation Websites Forms CRM Email Social Content Ads Intelligence Fi…" at bounding box center [314, 167] width 628 height 335
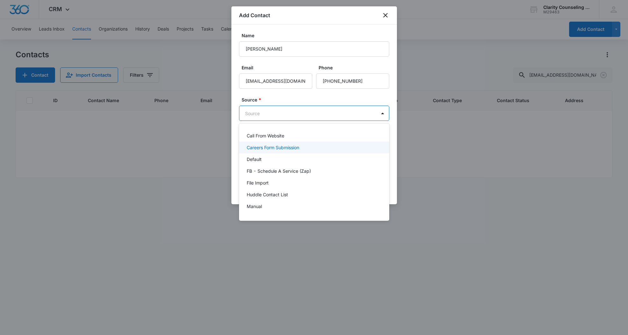
scroll to position [80, 0]
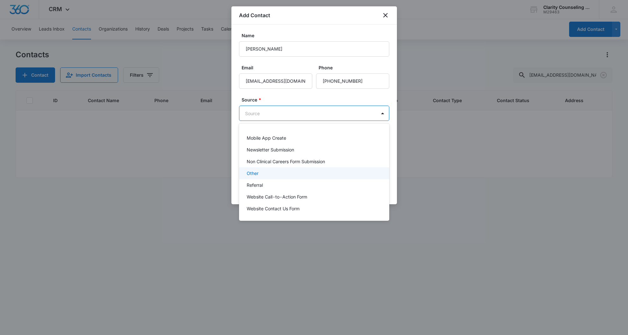
click at [256, 177] on div "Other" at bounding box center [314, 173] width 150 height 12
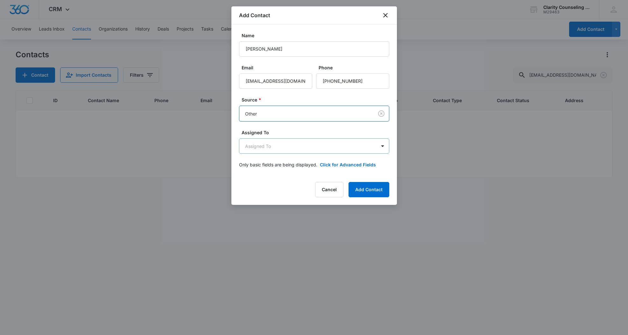
click at [270, 152] on body "CRM Apps Reputation Websites Forms CRM Email Social Content Ads Intelligence Fi…" at bounding box center [314, 167] width 628 height 335
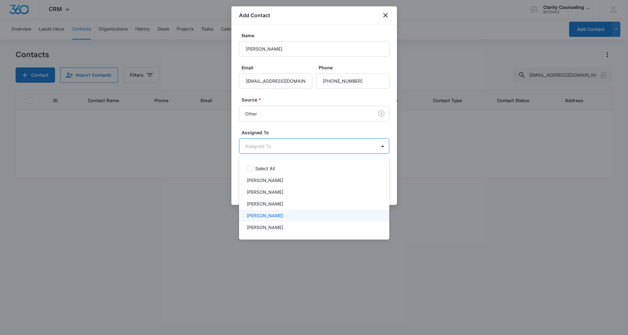
click at [259, 216] on p "[PERSON_NAME]" at bounding box center [265, 215] width 37 height 7
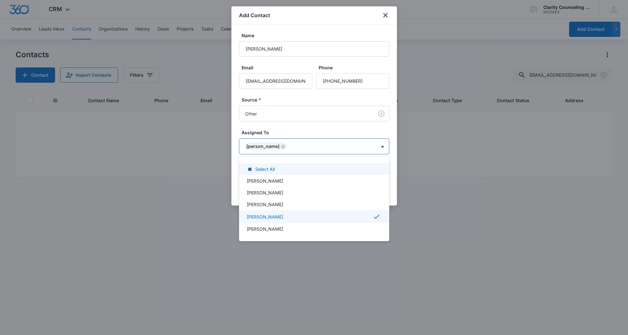
click at [301, 136] on div at bounding box center [314, 167] width 628 height 335
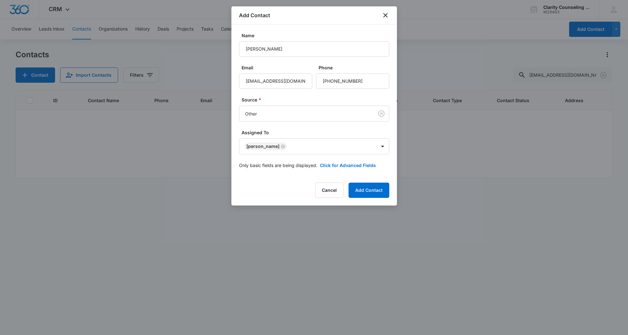
click at [367, 190] on button "Add Contact" at bounding box center [368, 190] width 41 height 15
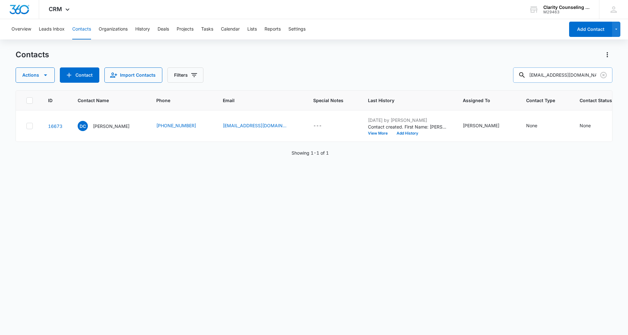
click at [588, 73] on input "[EMAIL_ADDRESS][DOMAIN_NAME]" at bounding box center [562, 74] width 99 height 15
click at [603, 76] on icon "Clear" at bounding box center [603, 75] width 6 height 6
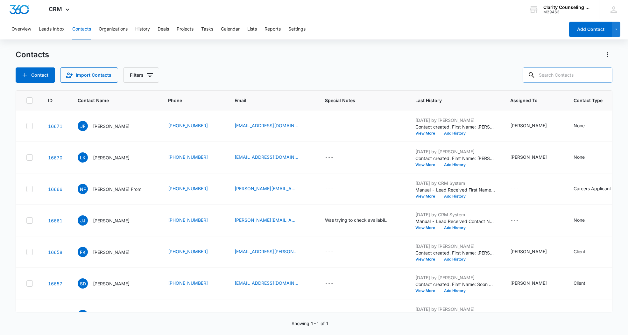
drag, startPoint x: 603, startPoint y: 76, endPoint x: 581, endPoint y: 77, distance: 22.0
click at [603, 76] on div at bounding box center [603, 74] width 10 height 15
paste input "[EMAIL_ADDRESS][DOMAIN_NAME]"
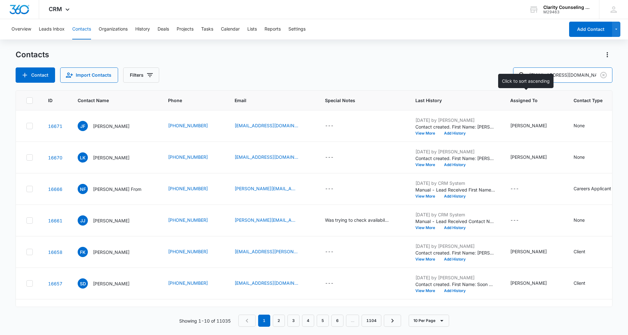
type input "[EMAIL_ADDRESS][DOMAIN_NAME]"
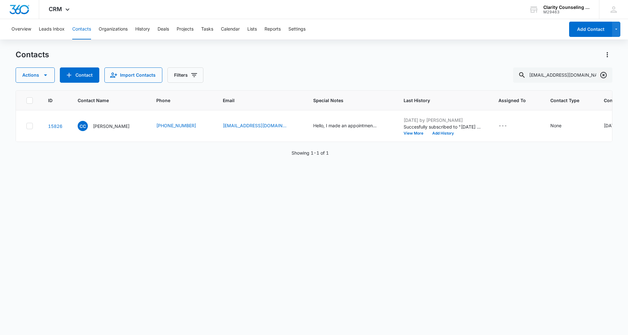
click at [604, 75] on icon "Clear" at bounding box center [603, 75] width 8 height 8
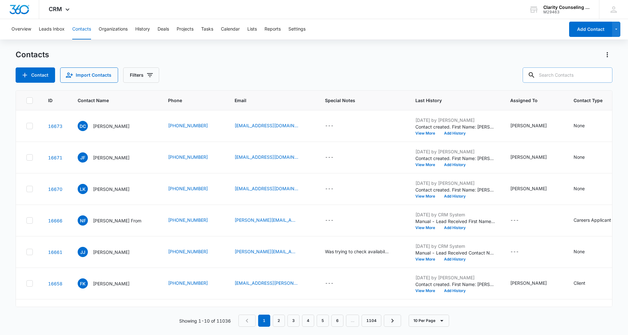
paste input "[EMAIL_ADDRESS][DOMAIN_NAME]"
type input "[EMAIL_ADDRESS][DOMAIN_NAME]"
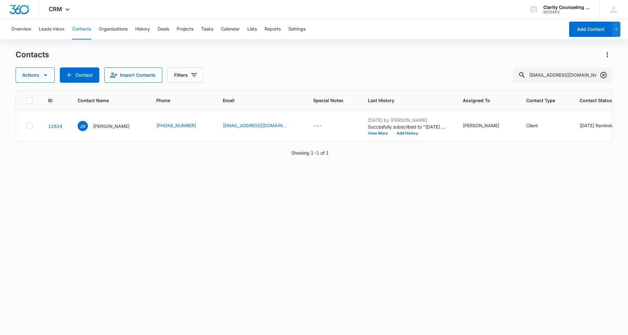
click at [603, 77] on icon "Clear" at bounding box center [603, 75] width 8 height 8
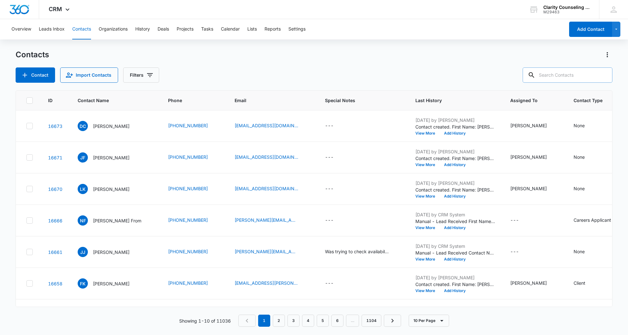
paste input "[EMAIL_ADDRESS][DOMAIN_NAME]"
type input "[EMAIL_ADDRESS][DOMAIN_NAME]"
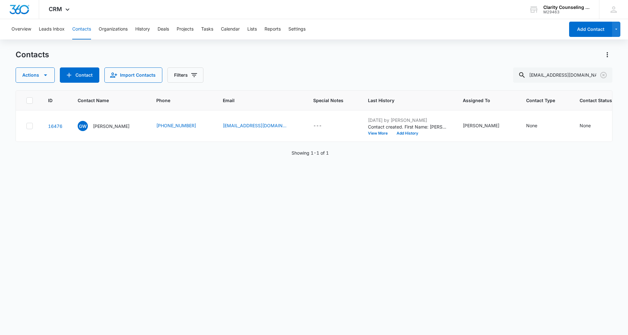
click at [602, 76] on icon "Clear" at bounding box center [603, 75] width 8 height 8
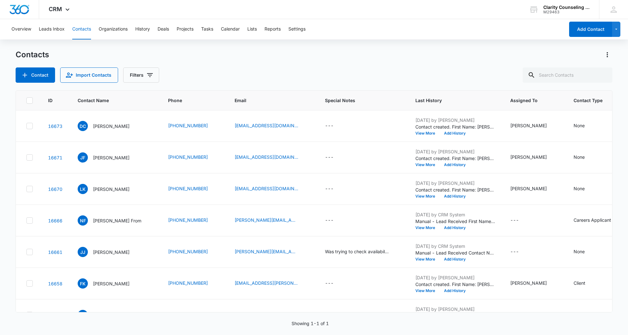
click at [601, 76] on div at bounding box center [603, 74] width 10 height 15
paste input "[EMAIL_ADDRESS][DOMAIN_NAME]"
type input "[EMAIL_ADDRESS][DOMAIN_NAME]"
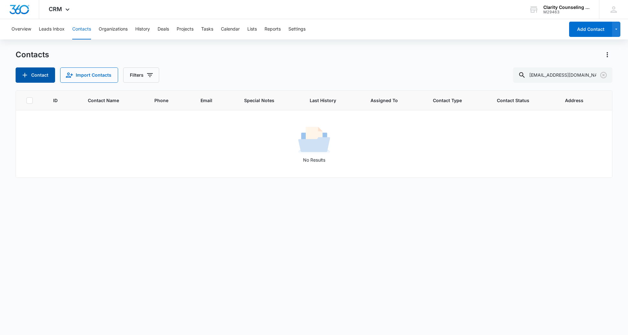
click at [26, 72] on icon "Add Contact" at bounding box center [25, 75] width 8 height 8
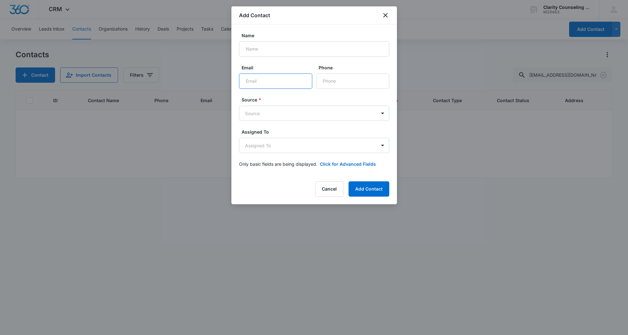
paste input "[EMAIL_ADDRESS][DOMAIN_NAME]"
type input "[EMAIL_ADDRESS][DOMAIN_NAME]"
paste input "[PERSON_NAME]"
type input "[PERSON_NAME]"
paste input "[PHONE_NUMBER]"
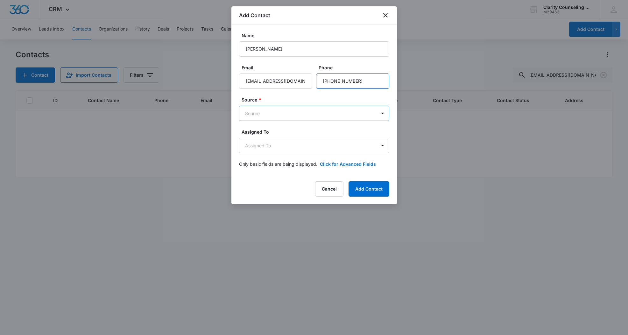
type input "[PHONE_NUMBER]"
click at [322, 117] on body "CRM Apps Reputation Websites Forms CRM Email Social Content Ads Intelligence Fi…" at bounding box center [314, 167] width 628 height 335
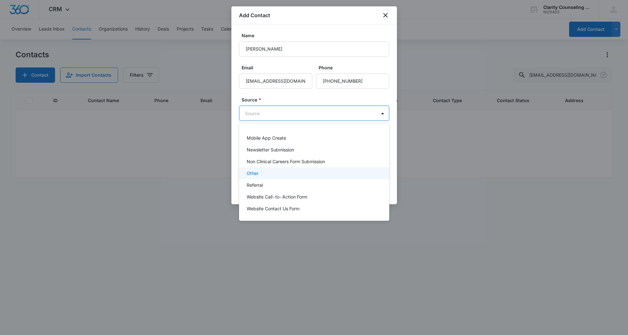
click at [263, 175] on div "Other" at bounding box center [314, 173] width 134 height 7
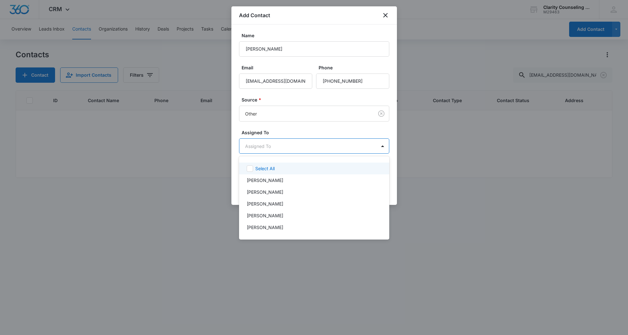
click at [274, 147] on body "CRM Apps Reputation Websites Forms CRM Email Social Content Ads Intelligence Fi…" at bounding box center [314, 167] width 628 height 335
drag, startPoint x: 278, startPoint y: 216, endPoint x: 295, endPoint y: 174, distance: 44.8
click at [278, 216] on p "[PERSON_NAME]" at bounding box center [265, 215] width 37 height 7
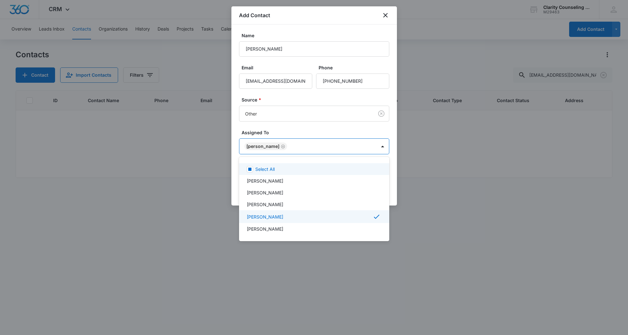
click at [310, 122] on div at bounding box center [314, 167] width 628 height 335
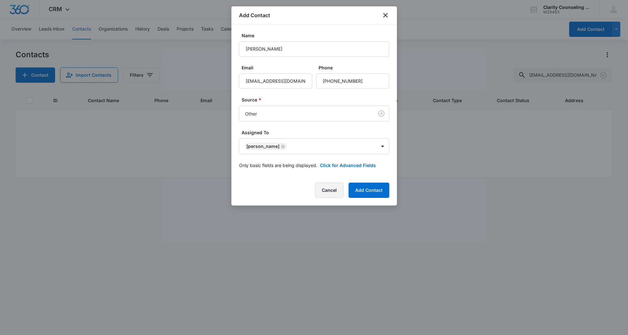
drag, startPoint x: 374, startPoint y: 192, endPoint x: 329, endPoint y: 195, distance: 45.2
click at [374, 192] on button "Add Contact" at bounding box center [368, 190] width 41 height 15
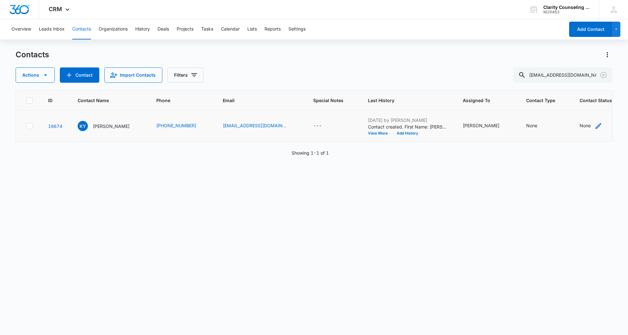
click at [594, 125] on icon "Contact Status - None - Select to Edit Field" at bounding box center [598, 126] width 8 height 8
click at [576, 85] on div "Contact Status" at bounding box center [562, 85] width 31 height 7
click at [567, 126] on p "[DATE] Reminder Email List" at bounding box center [570, 129] width 42 height 13
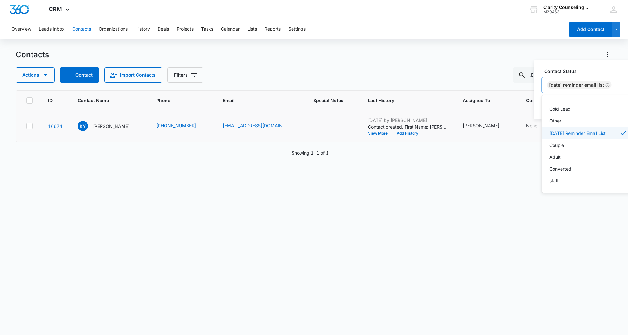
scroll to position [93, 0]
click at [620, 81] on div "[DATE] Reminder Email List" at bounding box center [582, 84] width 81 height 15
click at [624, 106] on button "Save" at bounding box center [626, 105] width 19 height 12
